Goal: Information Seeking & Learning: Learn about a topic

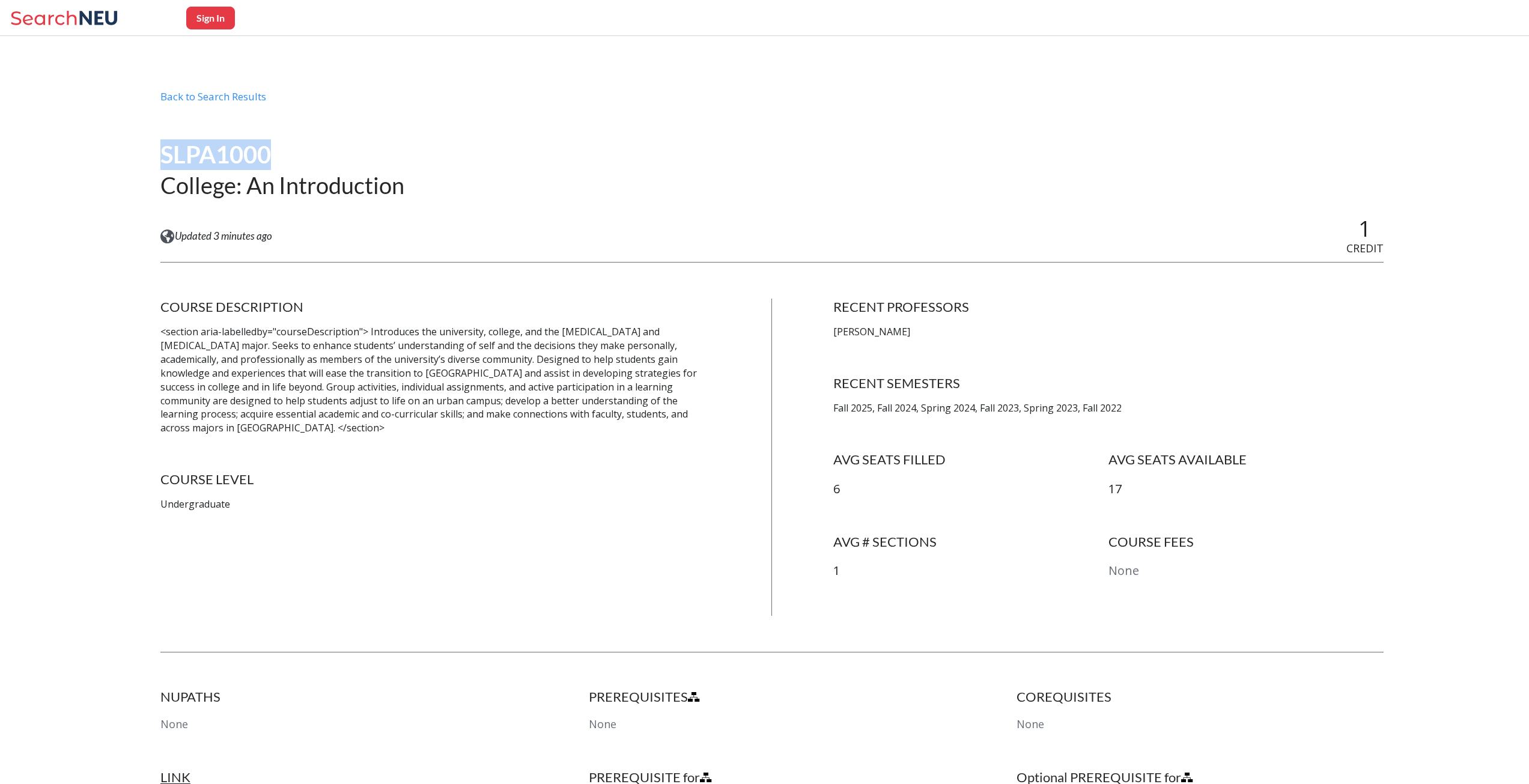
drag, startPoint x: 273, startPoint y: 153, endPoint x: 158, endPoint y: 155, distance: 115.0
click at [158, 155] on div "Sign In Back to Search Results SLPA1000 College: An Introduction View this cour…" at bounding box center [764, 632] width 1529 height 1084
copy h1 "SLPA1000"
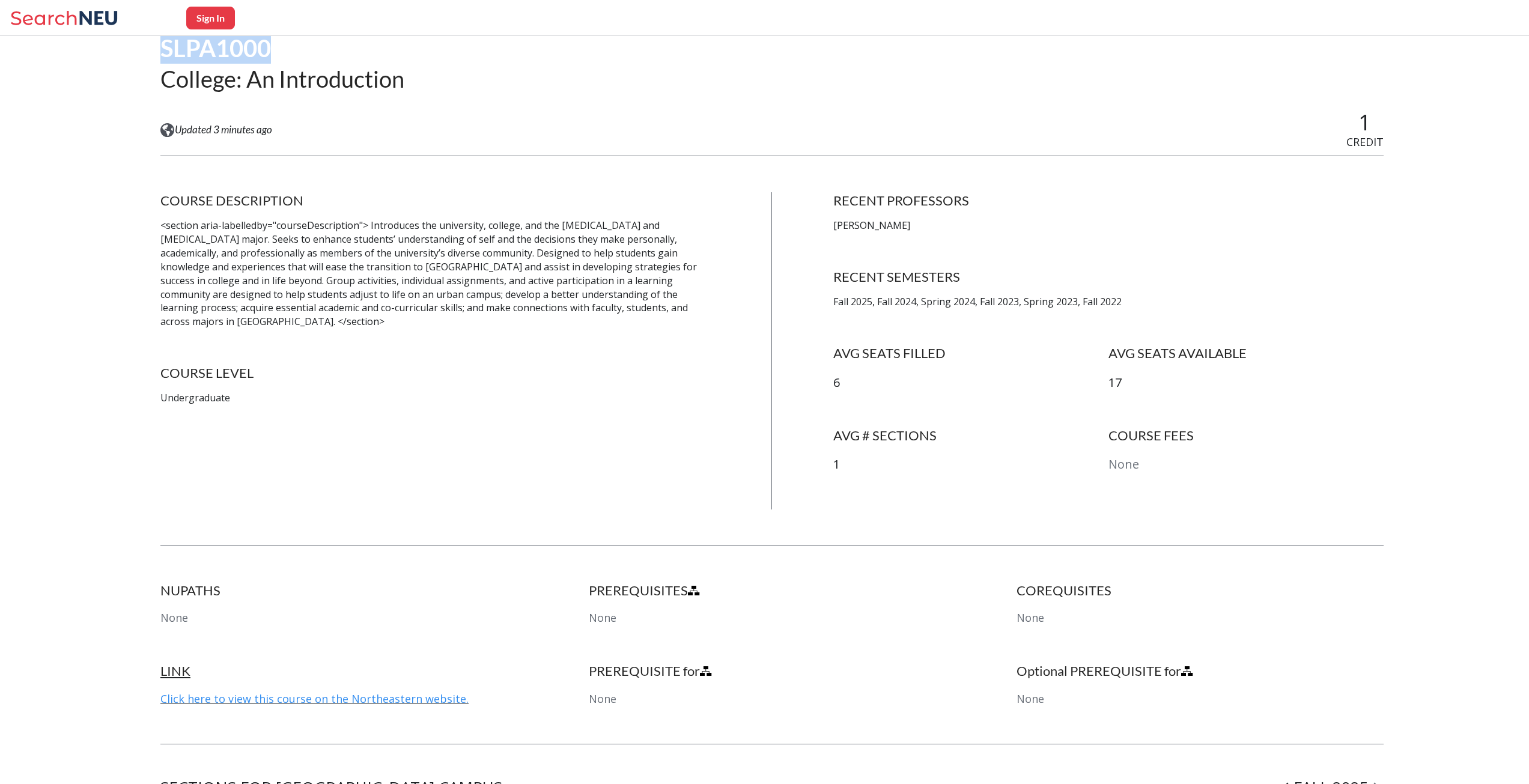
scroll to position [106, 0]
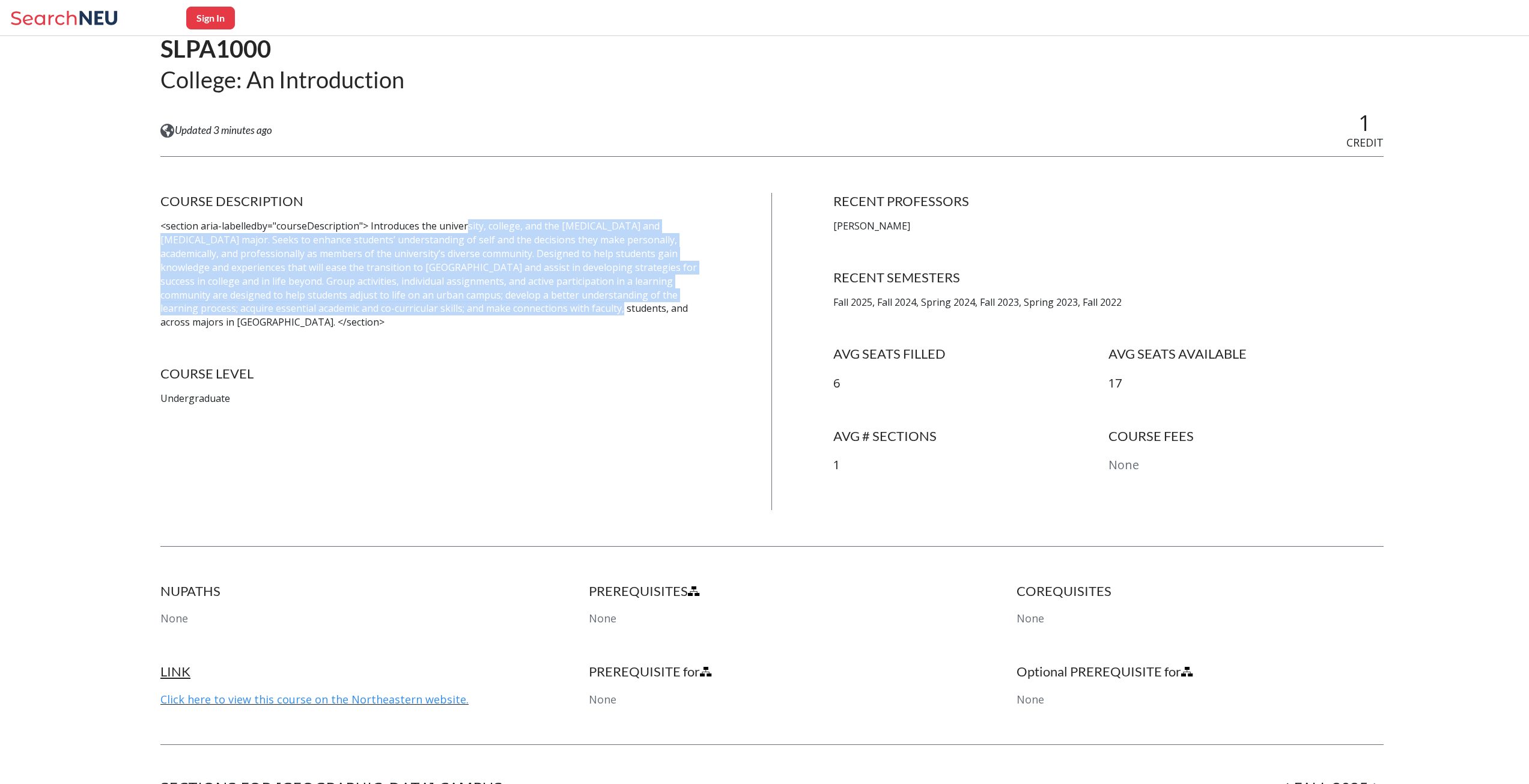
drag, startPoint x: 464, startPoint y: 224, endPoint x: 461, endPoint y: 311, distance: 87.1
click at [461, 311] on p "<section aria-labelledby="courseDescription"> Introduces the university, colleg…" at bounding box center [436, 274] width 550 height 110
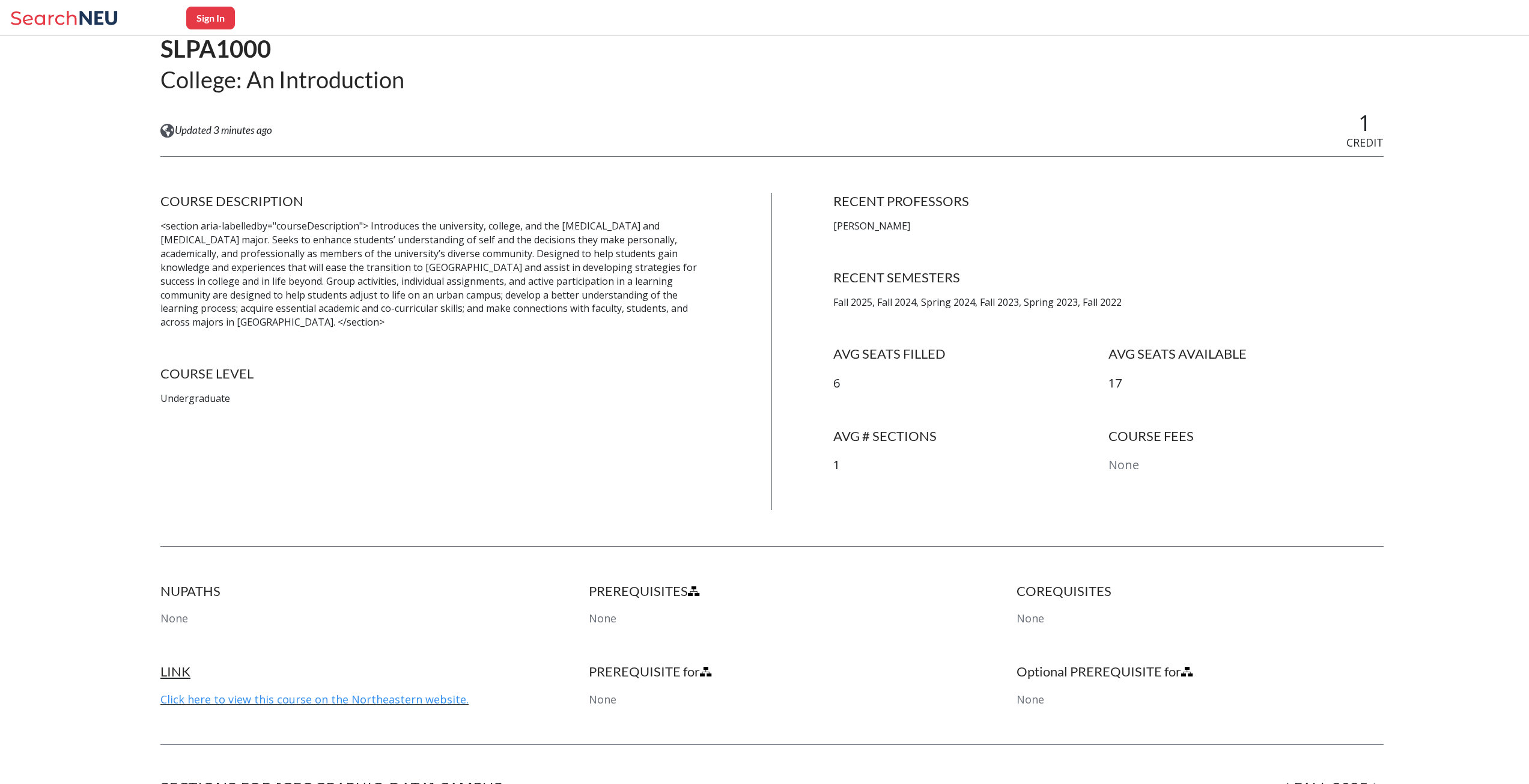
click at [884, 224] on p "[PERSON_NAME]" at bounding box center [1108, 226] width 550 height 14
